Goal: Task Accomplishment & Management: Use online tool/utility

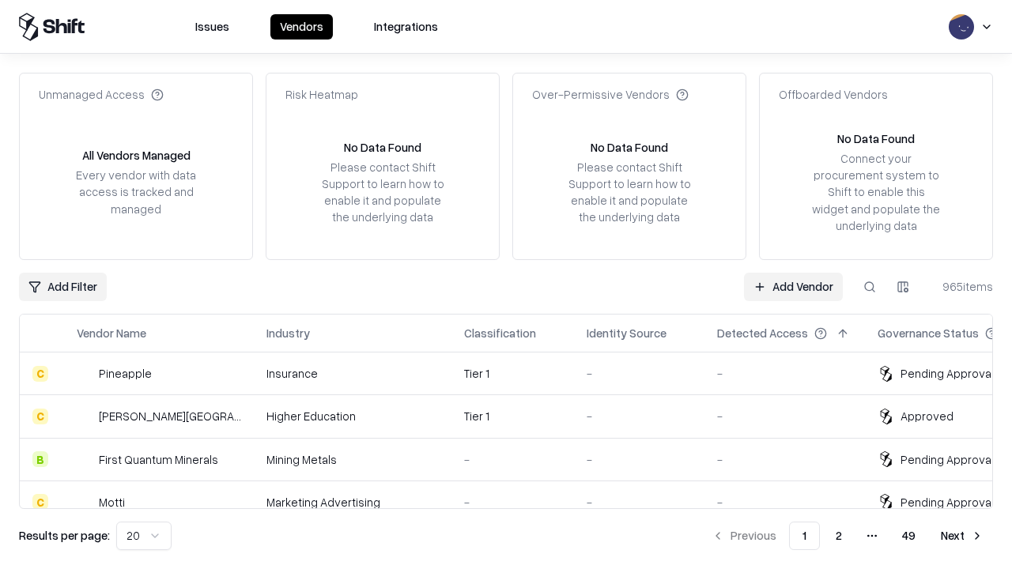
click at [793, 286] on link "Add Vendor" at bounding box center [793, 287] width 99 height 28
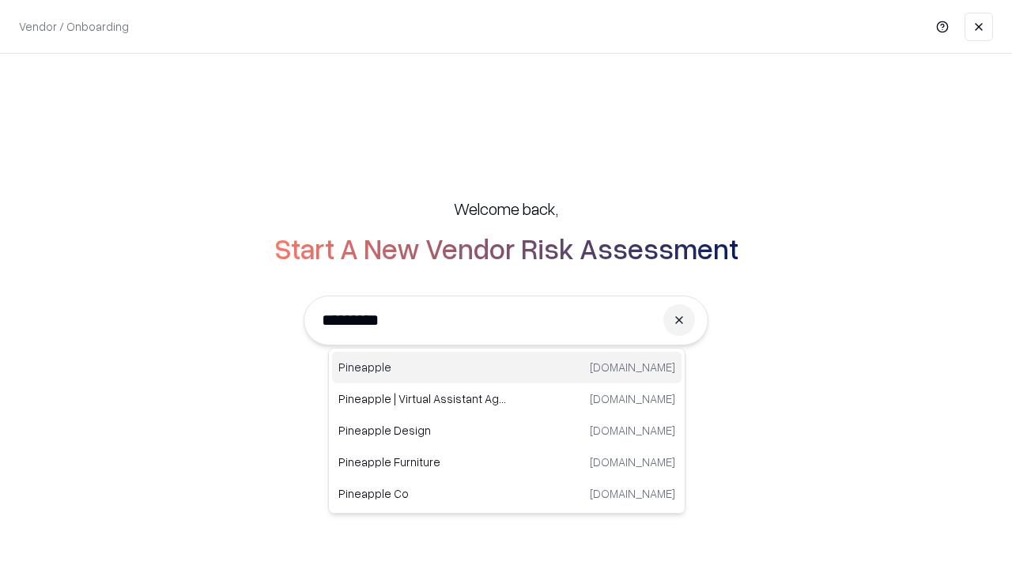
click at [507, 368] on div "Pineapple [DOMAIN_NAME]" at bounding box center [507, 368] width 350 height 32
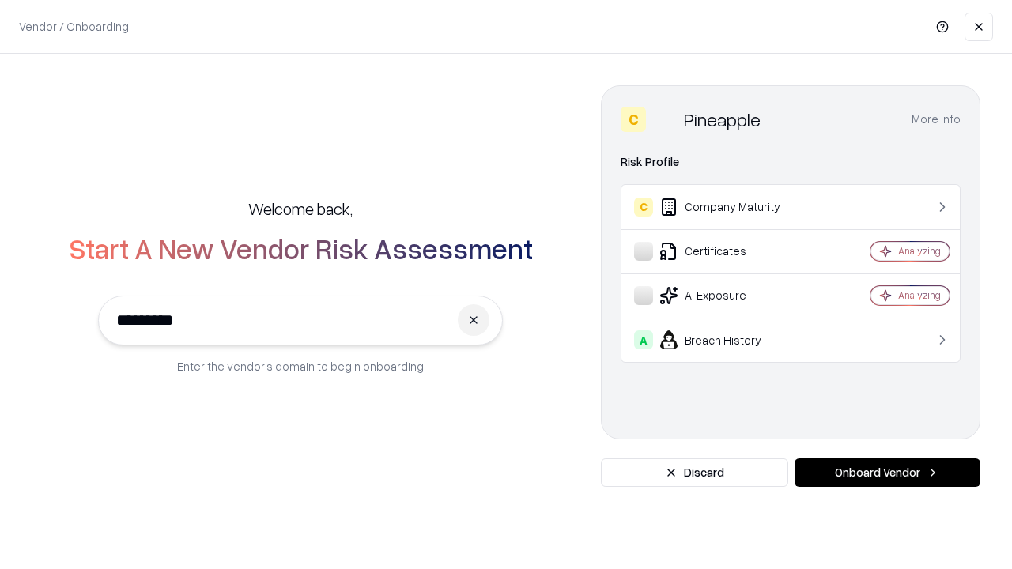
type input "*********"
click at [887, 473] on button "Onboard Vendor" at bounding box center [888, 473] width 186 height 28
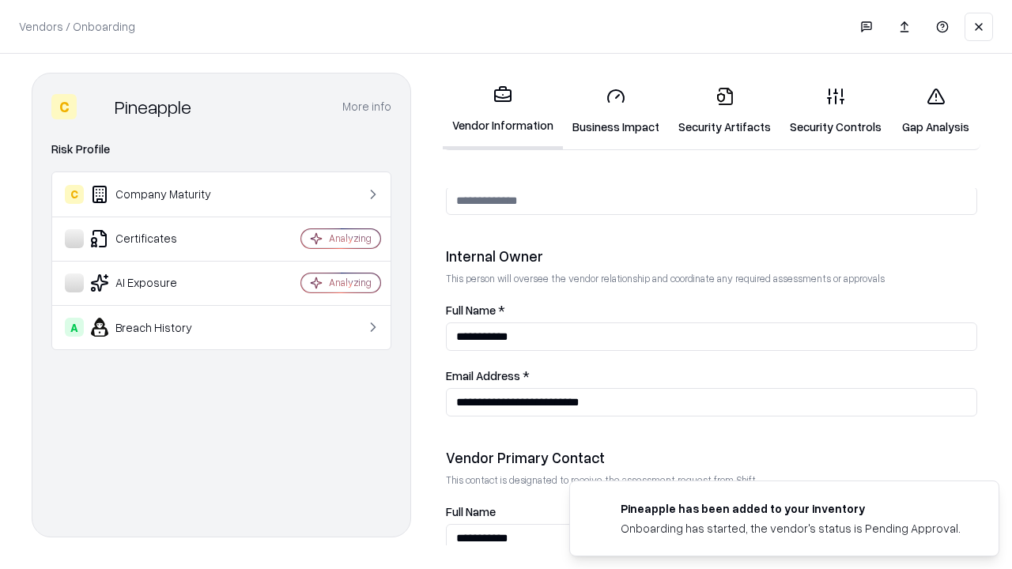
scroll to position [819, 0]
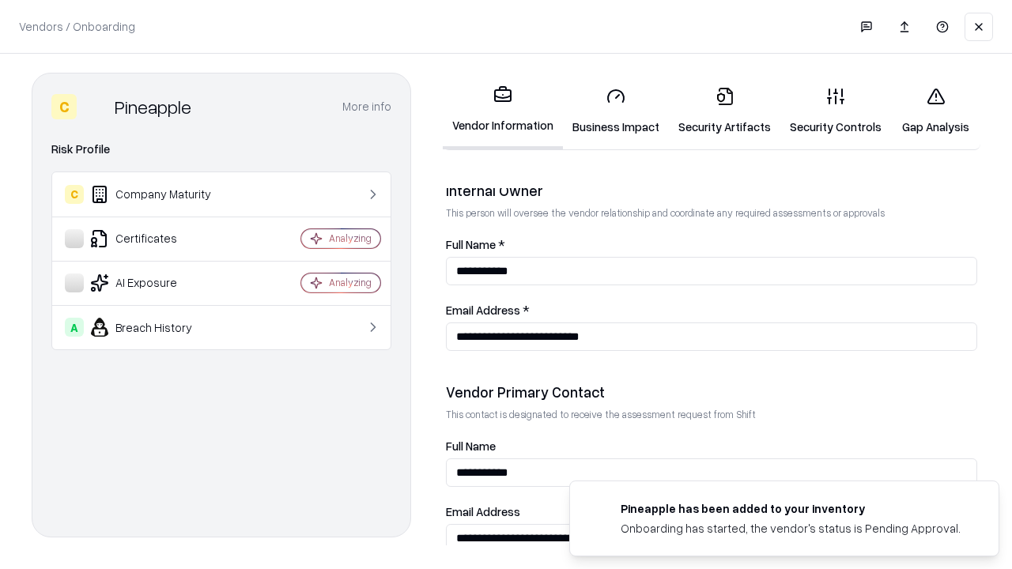
click at [616, 111] on link "Business Impact" at bounding box center [616, 111] width 106 height 74
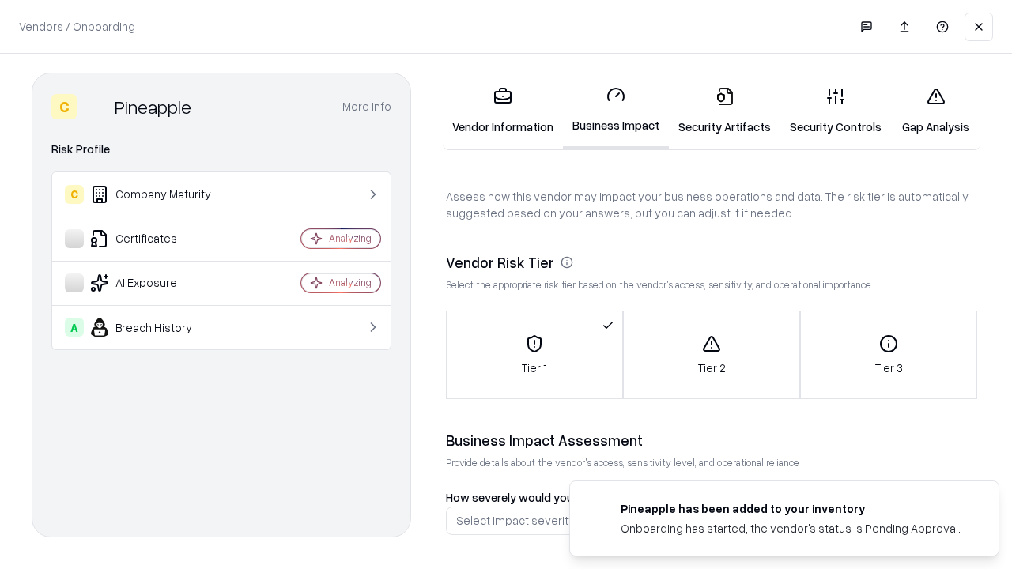
click at [936, 111] on link "Gap Analysis" at bounding box center [935, 111] width 89 height 74
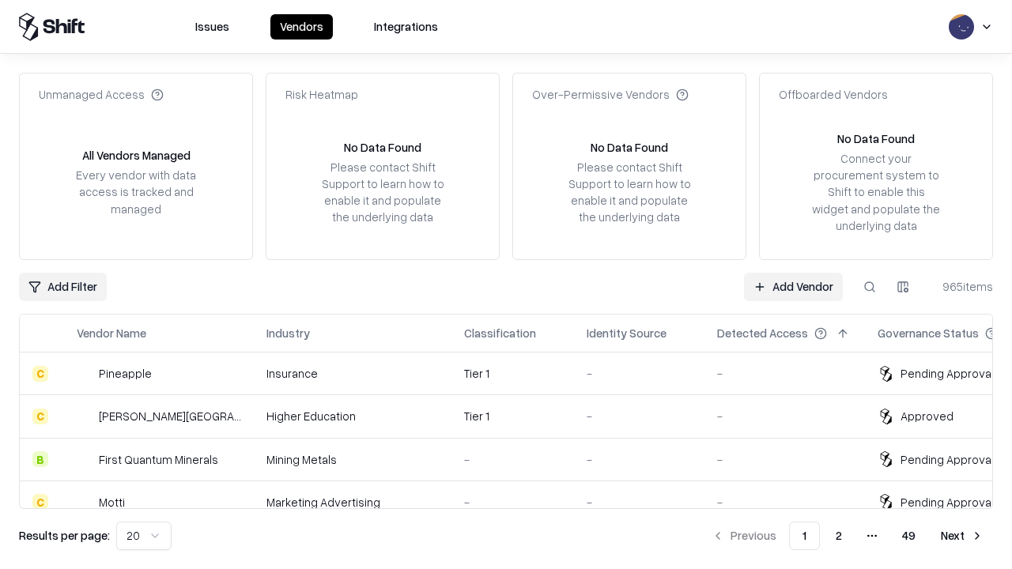
click at [793, 286] on link "Add Vendor" at bounding box center [793, 287] width 99 height 28
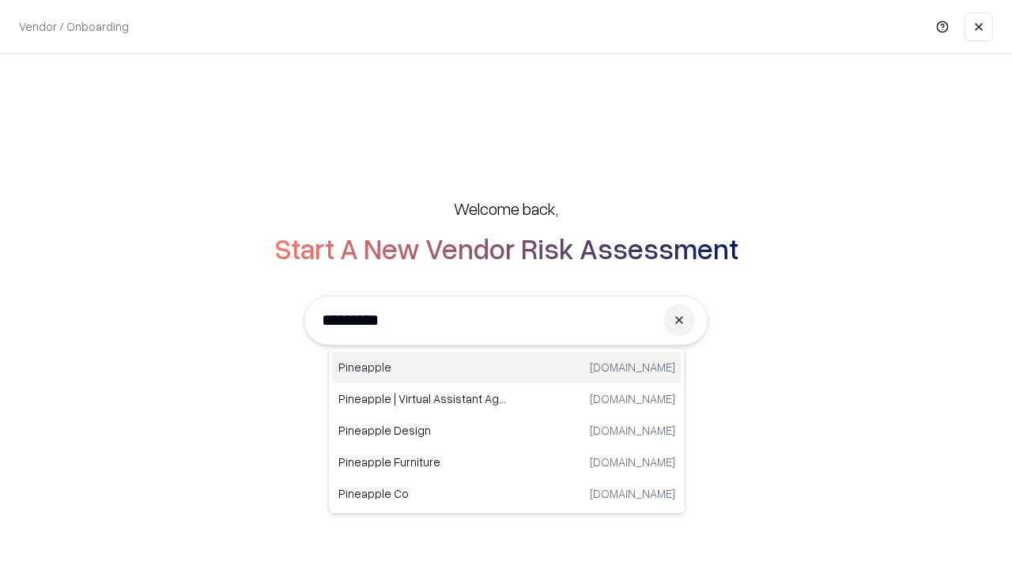
click at [507, 368] on div "Pineapple [DOMAIN_NAME]" at bounding box center [507, 368] width 350 height 32
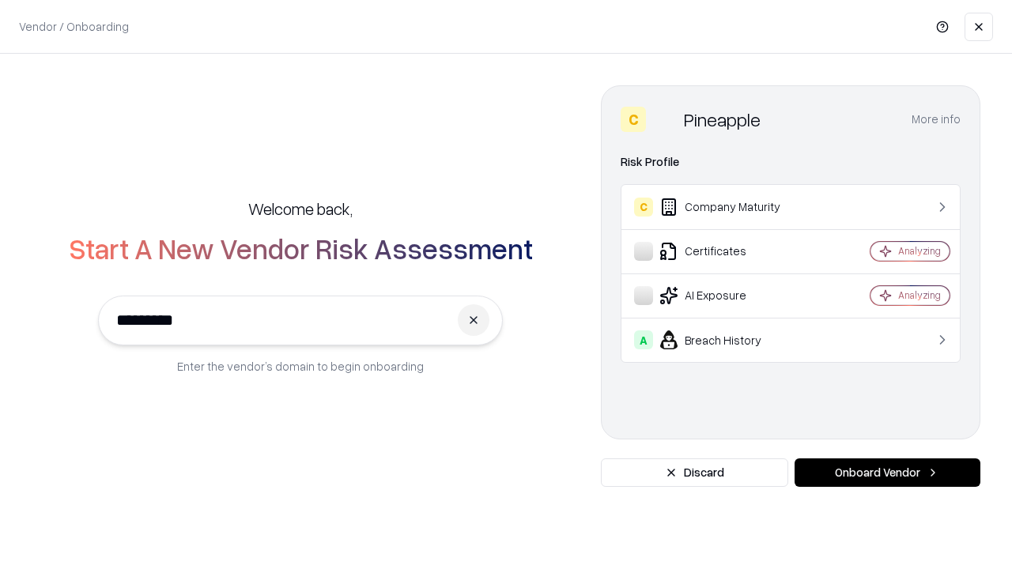
type input "*********"
click at [887, 473] on button "Onboard Vendor" at bounding box center [888, 473] width 186 height 28
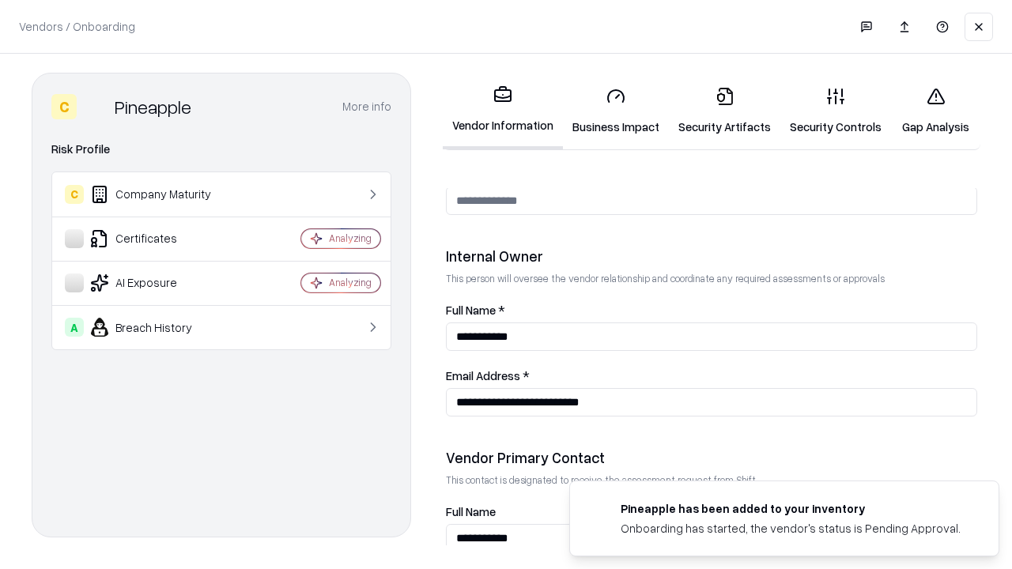
scroll to position [819, 0]
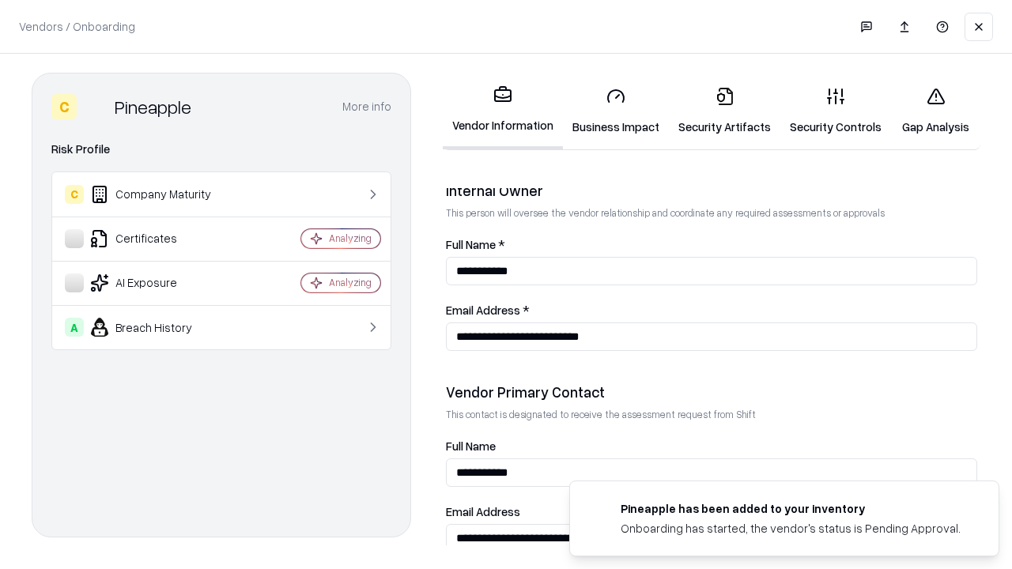
click at [936, 111] on link "Gap Analysis" at bounding box center [935, 111] width 89 height 74
